Goal: Task Accomplishment & Management: Use online tool/utility

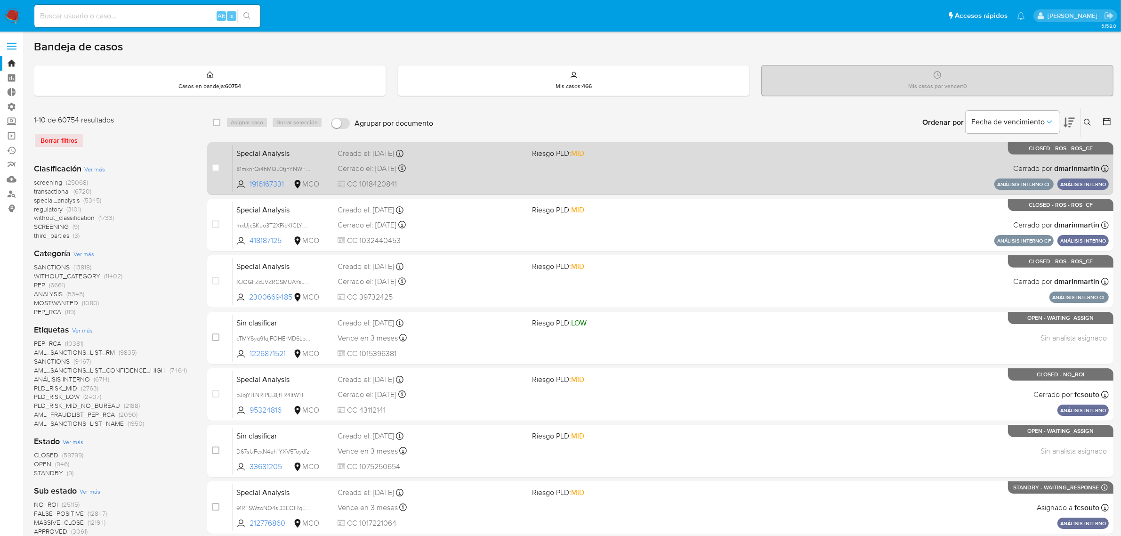
click at [474, 177] on div "Special Analysis 81mxnrQi4hMQL0tjnYNWF1Wb 1916167331 MCO Riesgo PLD: MID Creado…" at bounding box center [671, 169] width 876 height 48
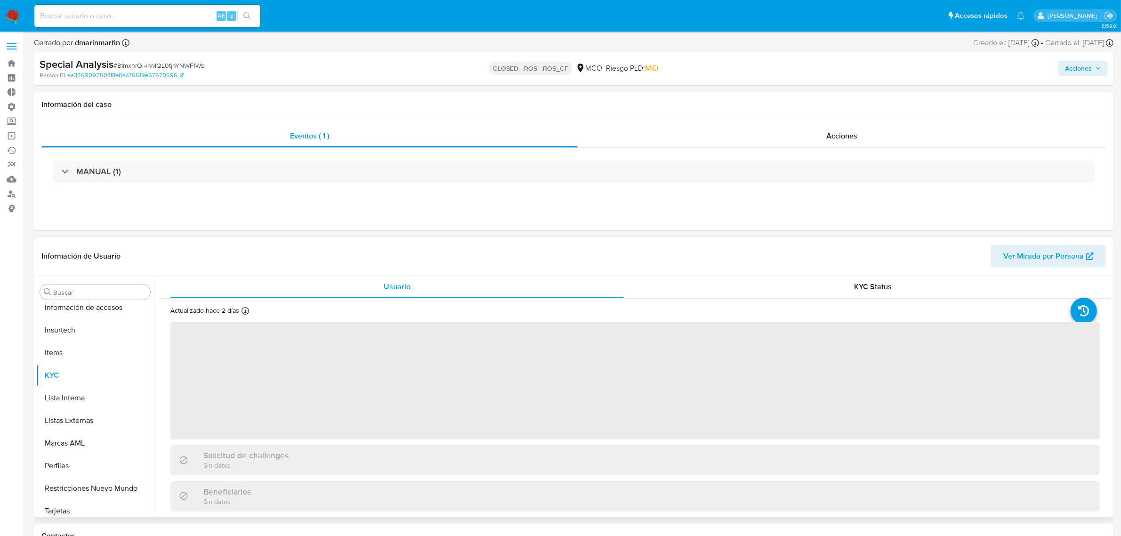
scroll to position [397, 0]
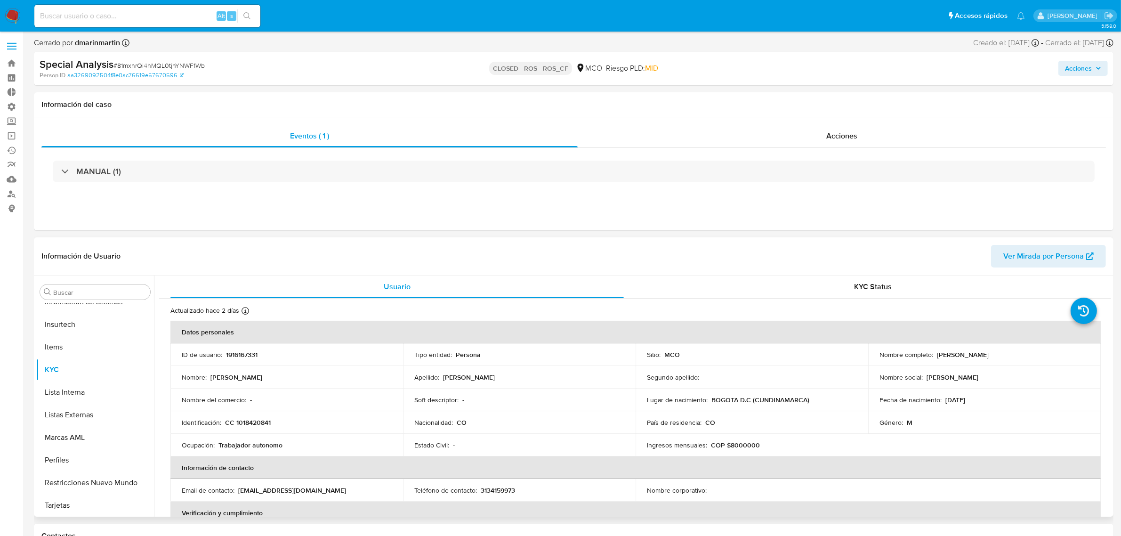
select select "10"
click at [876, 291] on span "KYC Status" at bounding box center [874, 286] width 38 height 11
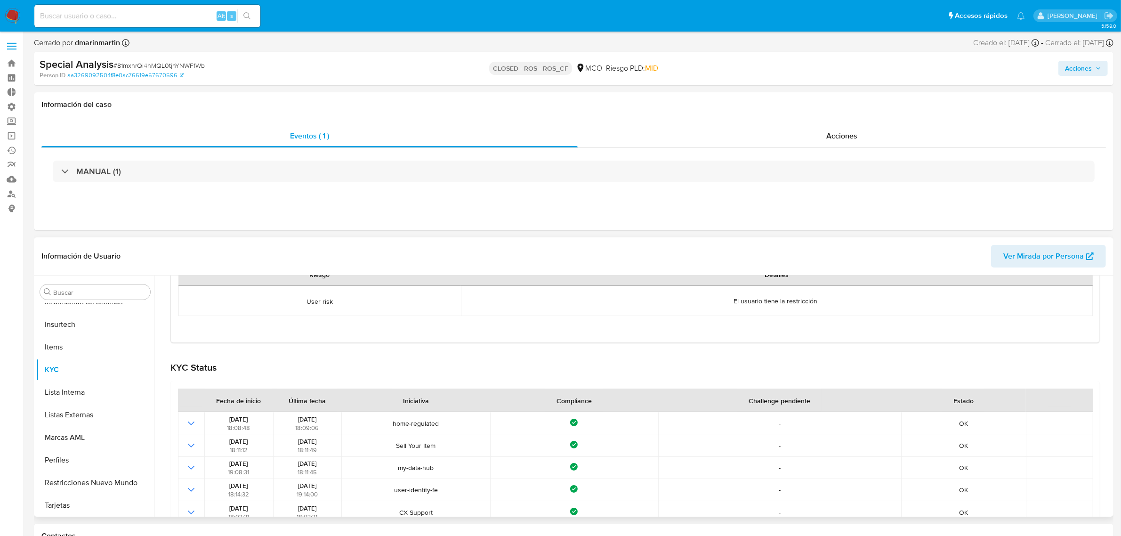
scroll to position [281, 0]
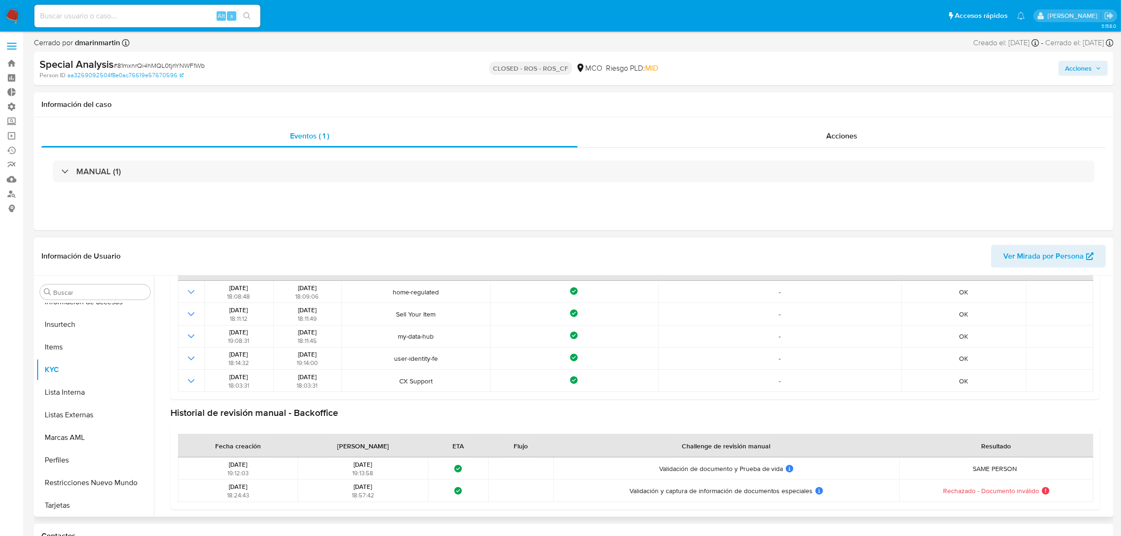
click at [1011, 263] on span "Ver Mirada por Persona" at bounding box center [1043, 256] width 81 height 23
click at [9, 14] on img at bounding box center [13, 16] width 16 height 16
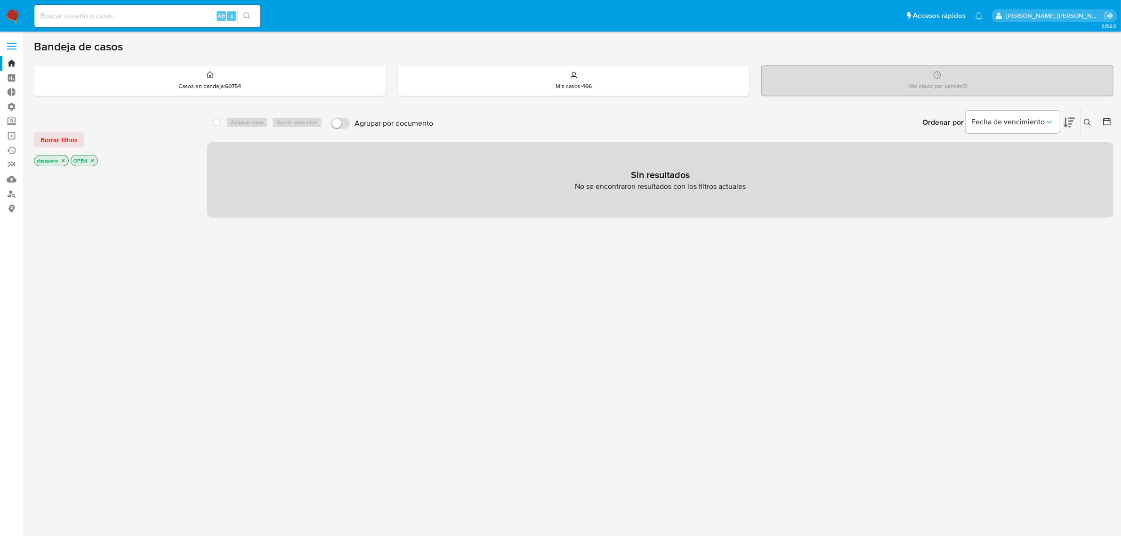
click at [8, 13] on img at bounding box center [13, 16] width 16 height 16
click at [62, 160] on icon "close-filter" at bounding box center [63, 161] width 6 height 6
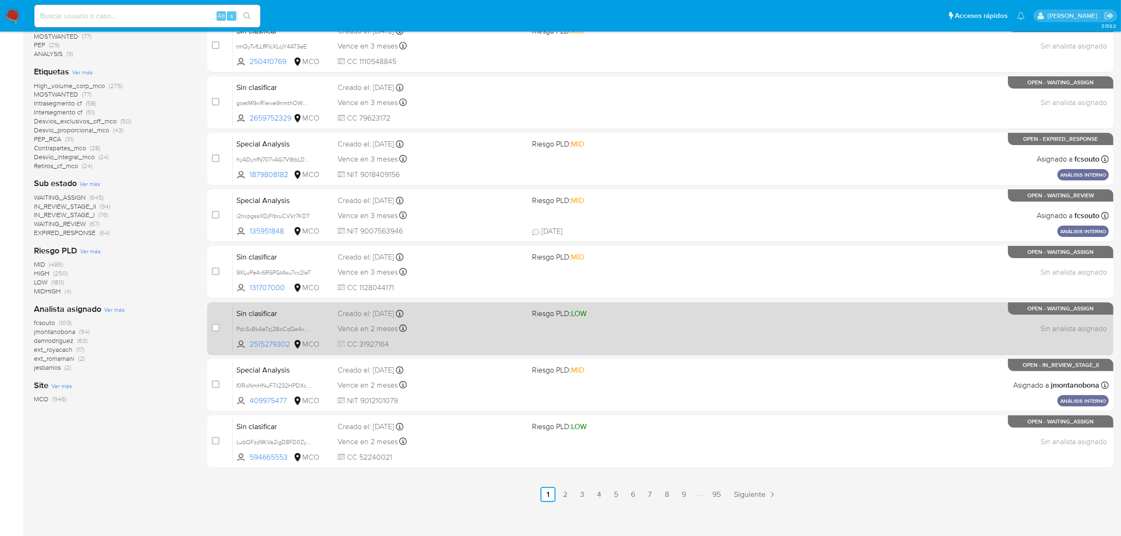
scroll to position [241, 0]
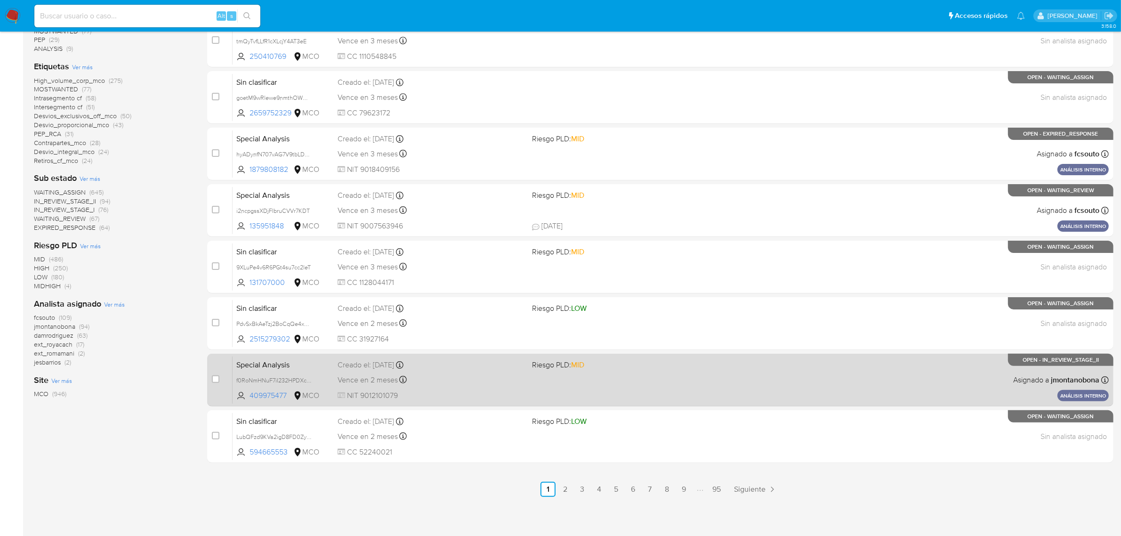
click at [474, 397] on span "NIT 9012101079" at bounding box center [431, 395] width 187 height 10
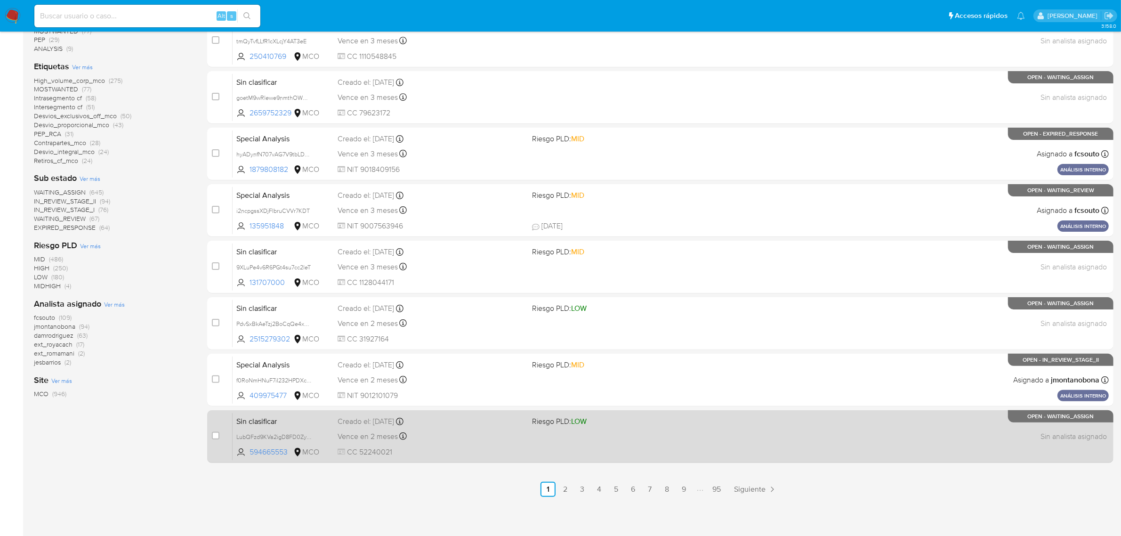
click at [599, 411] on div "case-item-checkbox No es posible asignar el caso Sin clasificar LubQFzd9KVa2igD…" at bounding box center [660, 436] width 906 height 53
click at [608, 431] on div "Sin clasificar LubQFzd9KVa2igD8FD0ZyenP 594665553 MCO Riesgo PLD: LOW Creado el…" at bounding box center [671, 436] width 876 height 48
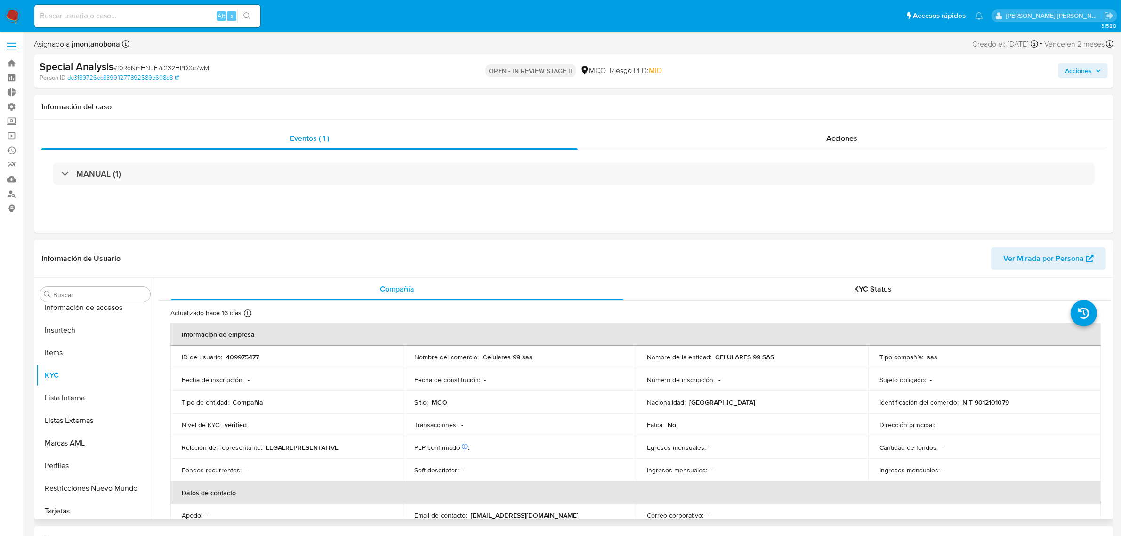
scroll to position [397, 0]
select select "10"
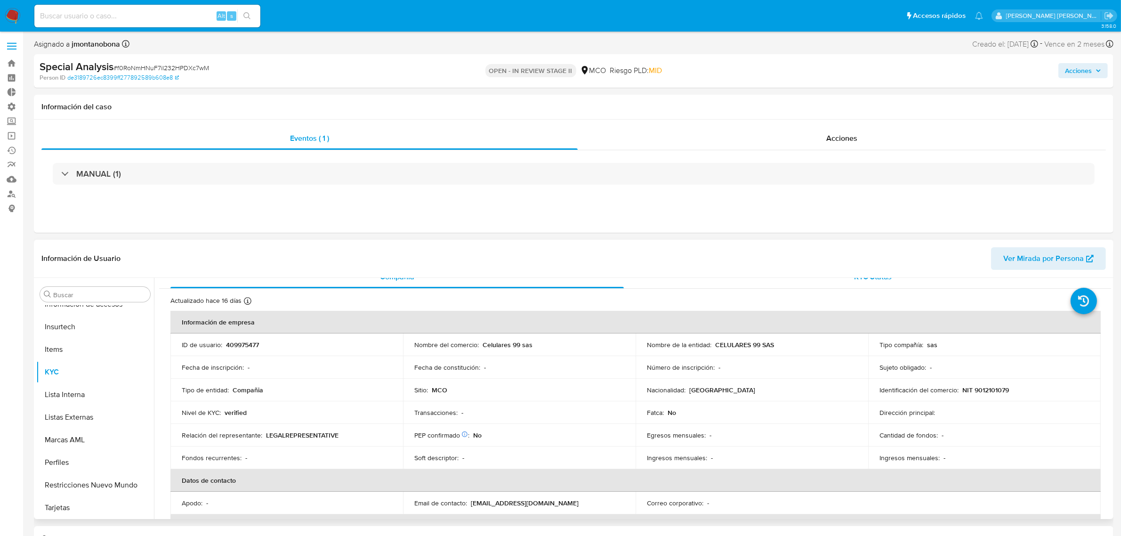
scroll to position [0, 0]
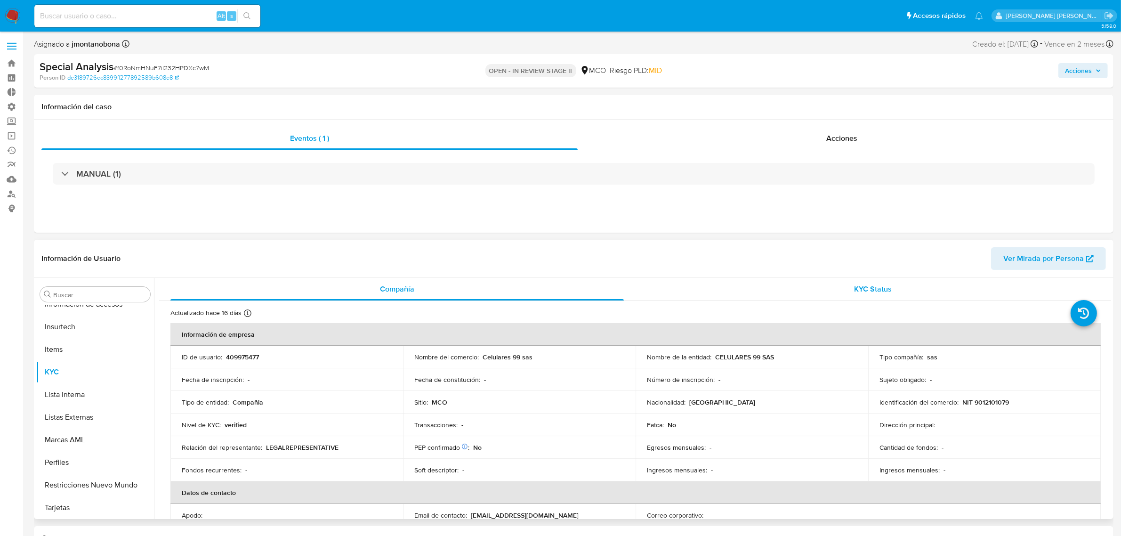
click at [790, 289] on div "KYC Status" at bounding box center [873, 289] width 453 height 23
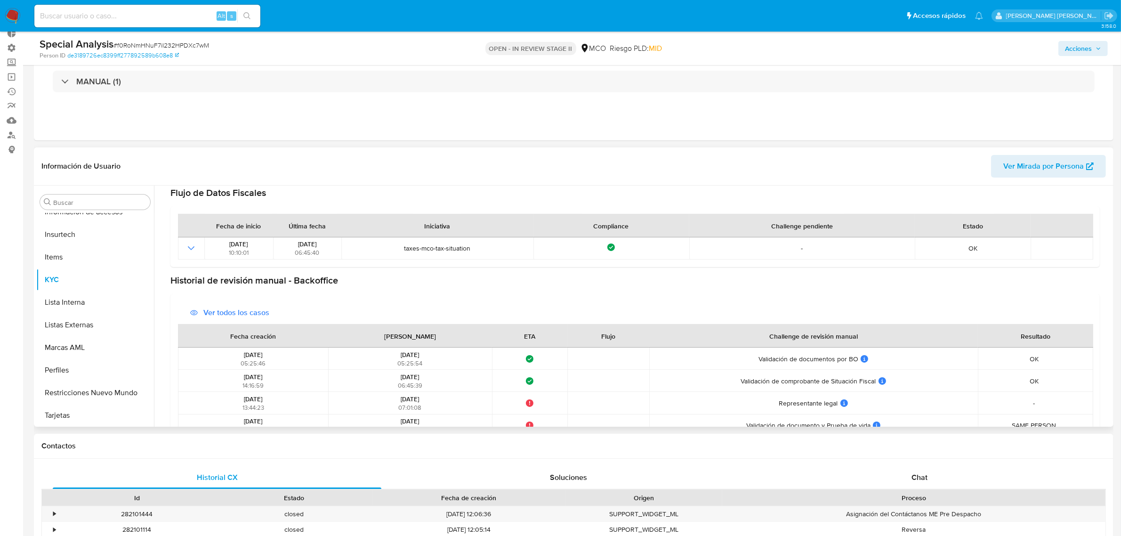
scroll to position [355, 0]
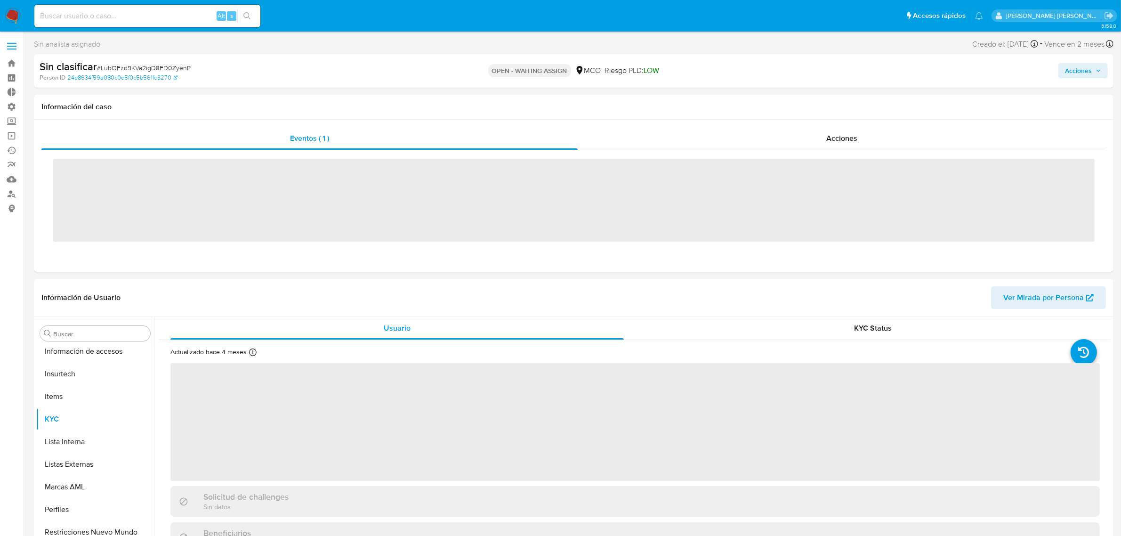
scroll to position [397, 0]
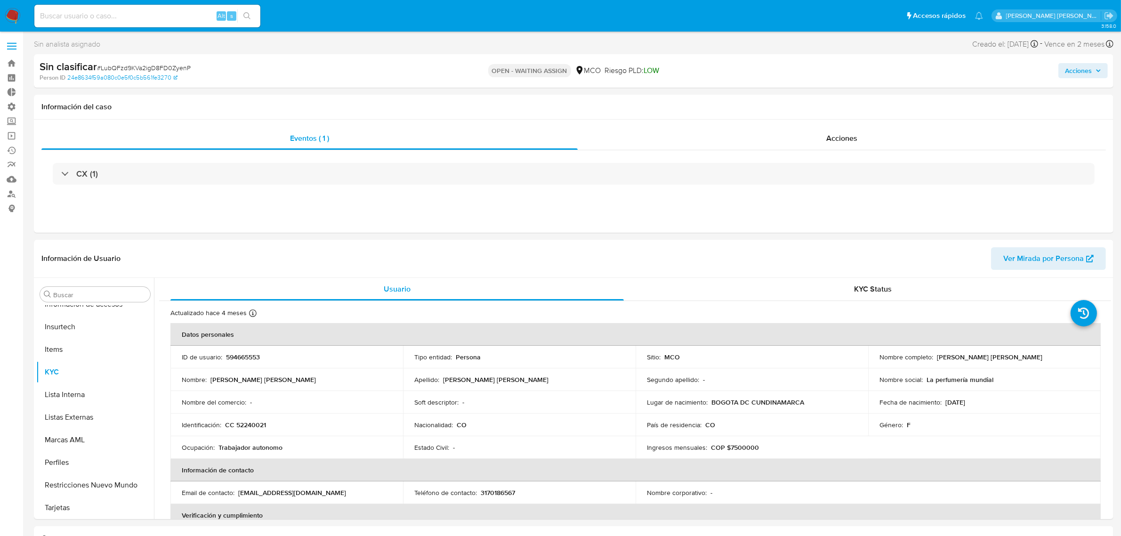
select select "10"
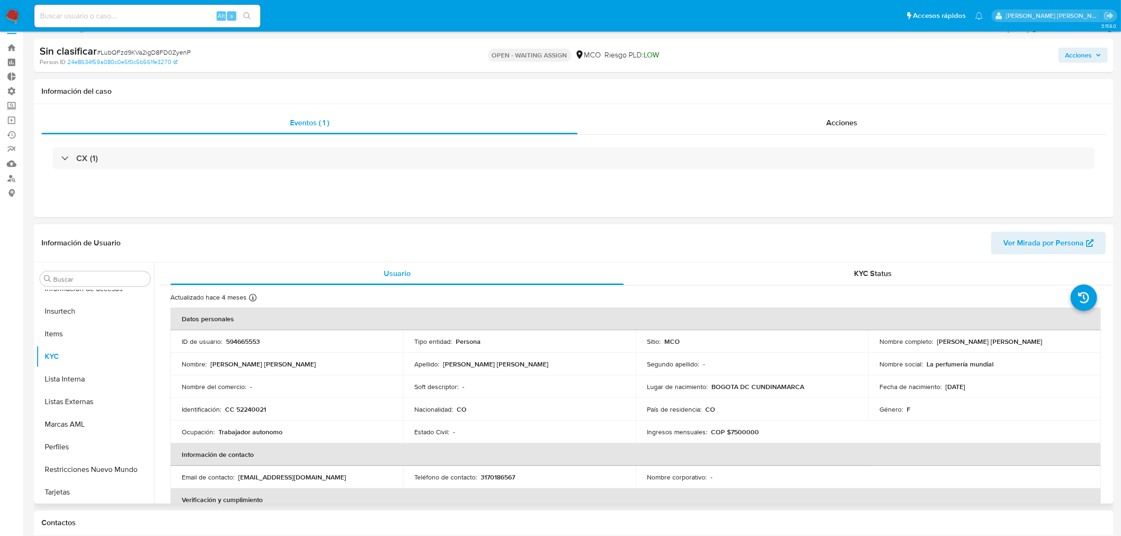
scroll to position [0, 0]
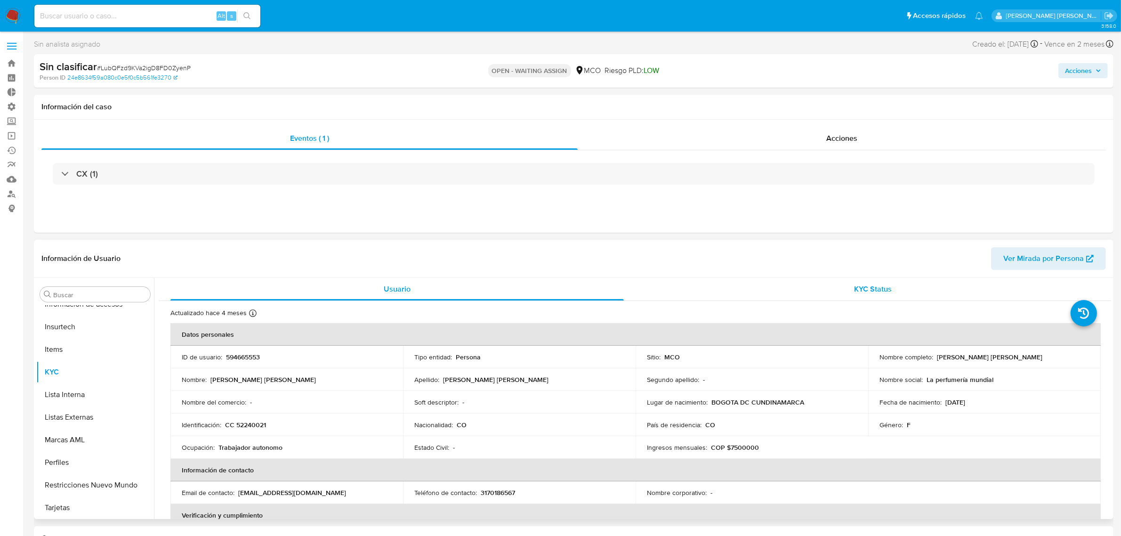
click at [765, 285] on div "KYC Status" at bounding box center [873, 289] width 453 height 23
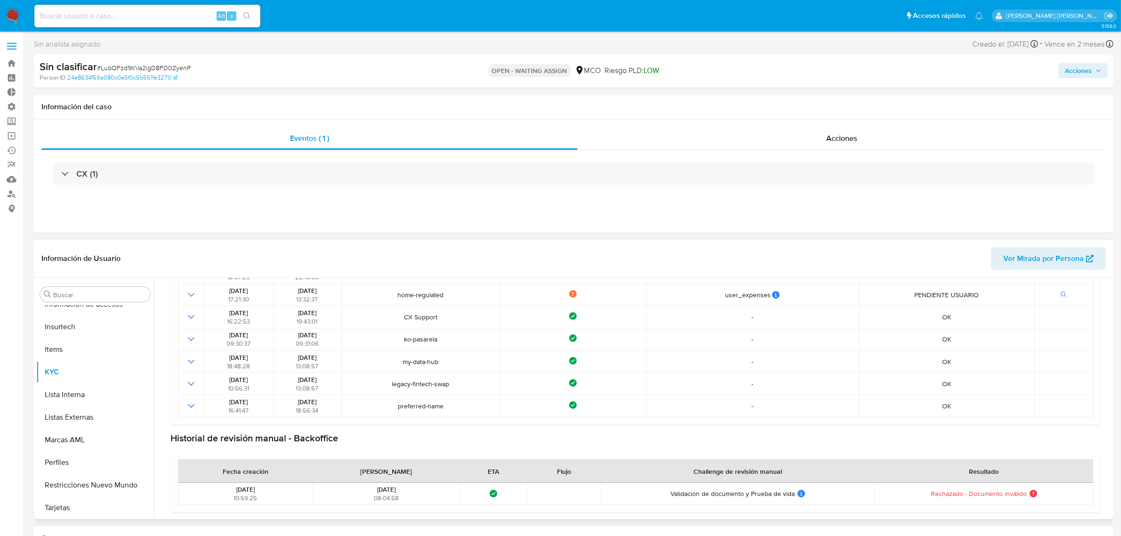
scroll to position [304, 0]
